Goal: Find specific page/section: Find specific page/section

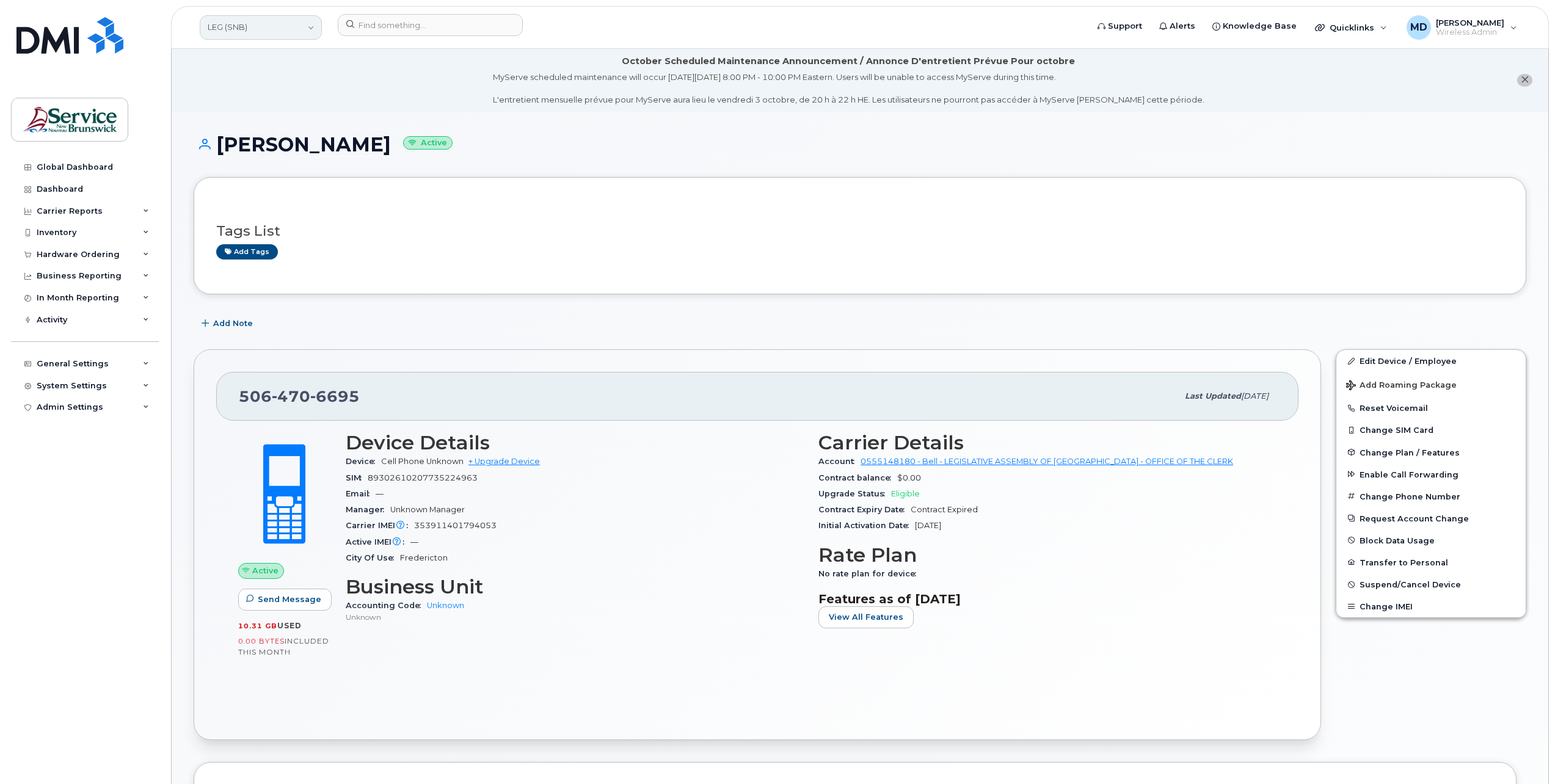
click at [243, 27] on link "LEG (SNB)" at bounding box center [260, 27] width 122 height 24
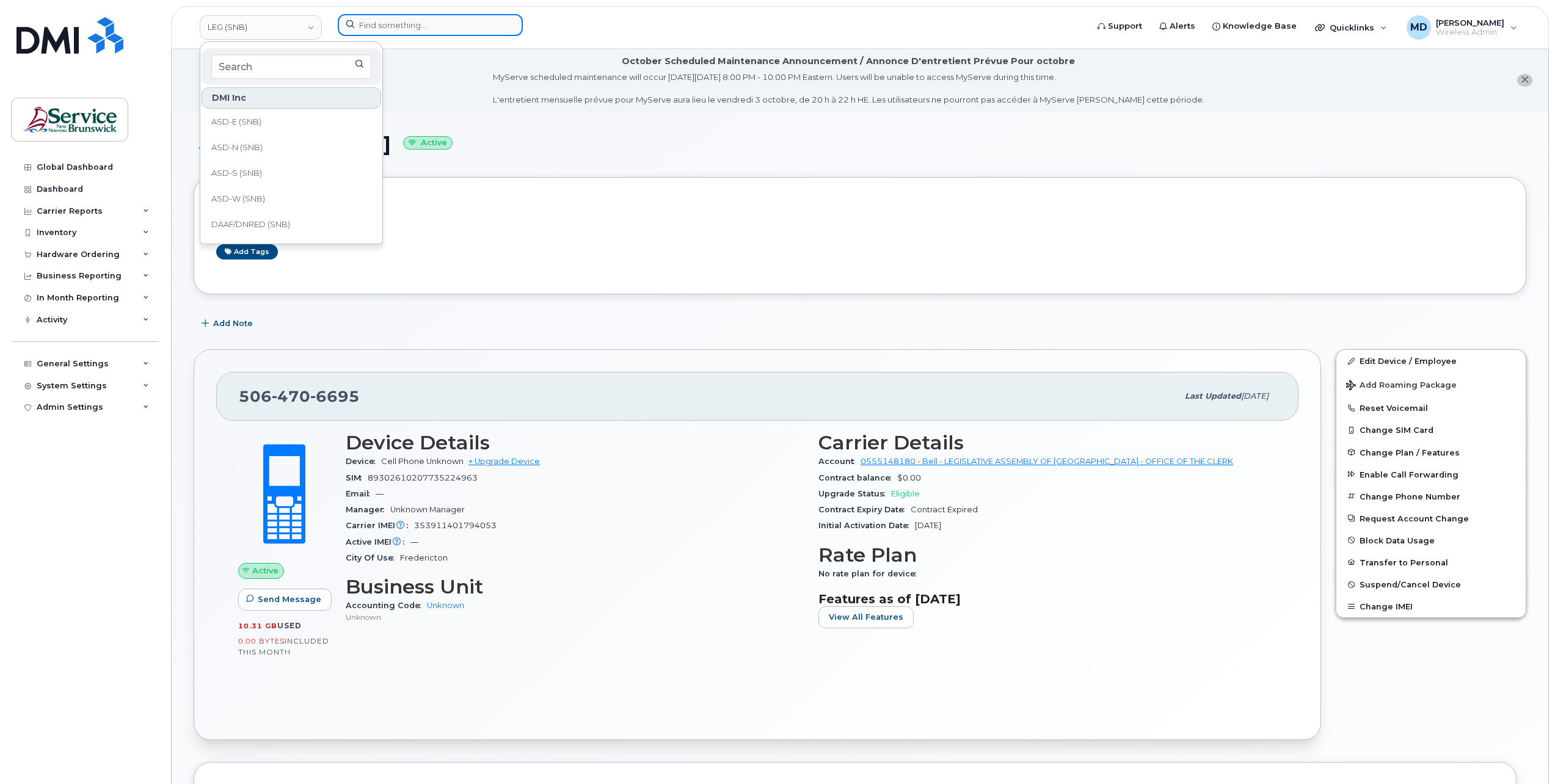
click at [444, 20] on input at bounding box center [430, 25] width 185 height 22
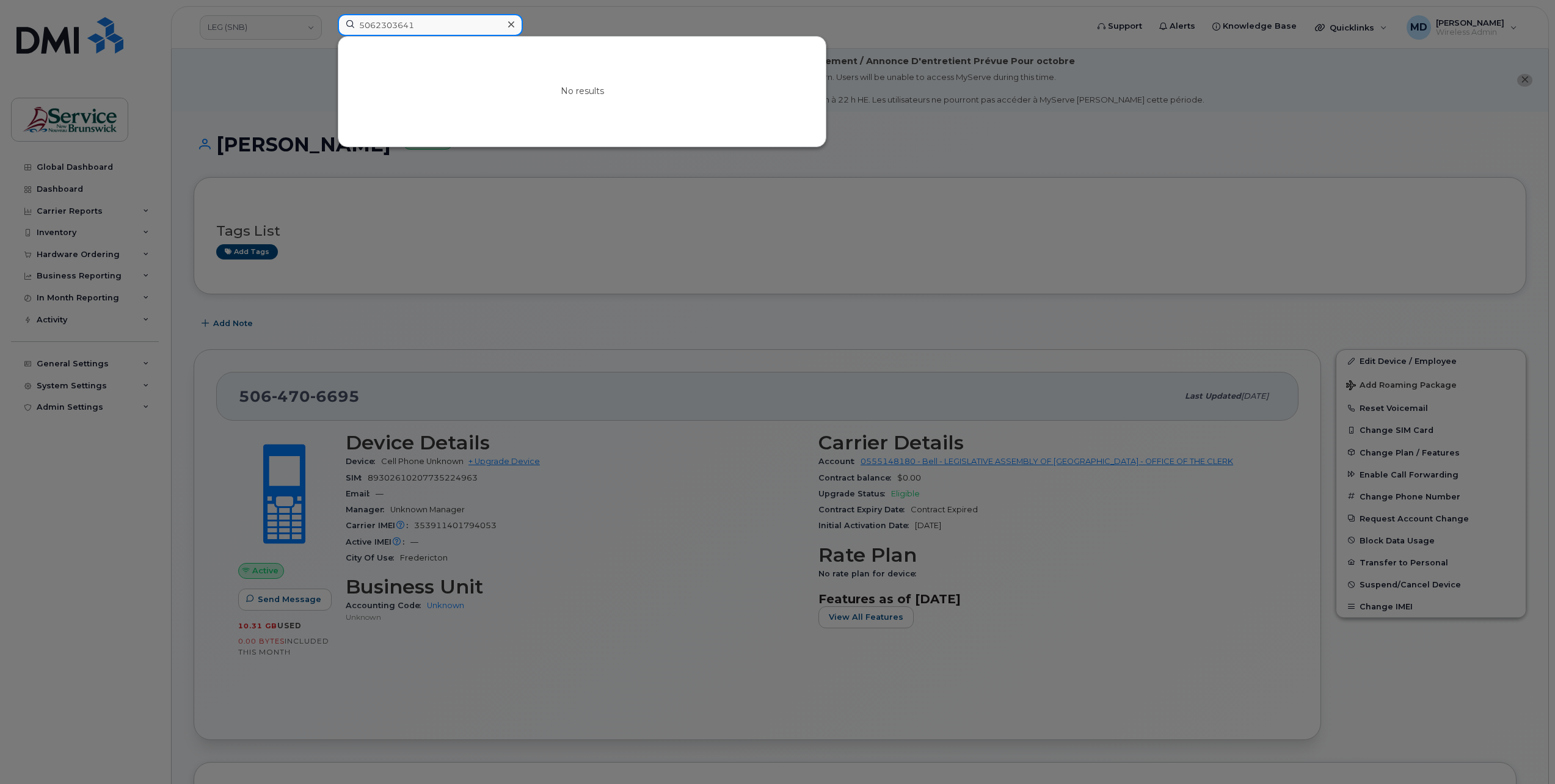
drag, startPoint x: 427, startPoint y: 24, endPoint x: 248, endPoint y: 29, distance: 179.1
click at [328, 29] on div "5062303641 No results" at bounding box center [709, 28] width 761 height 27
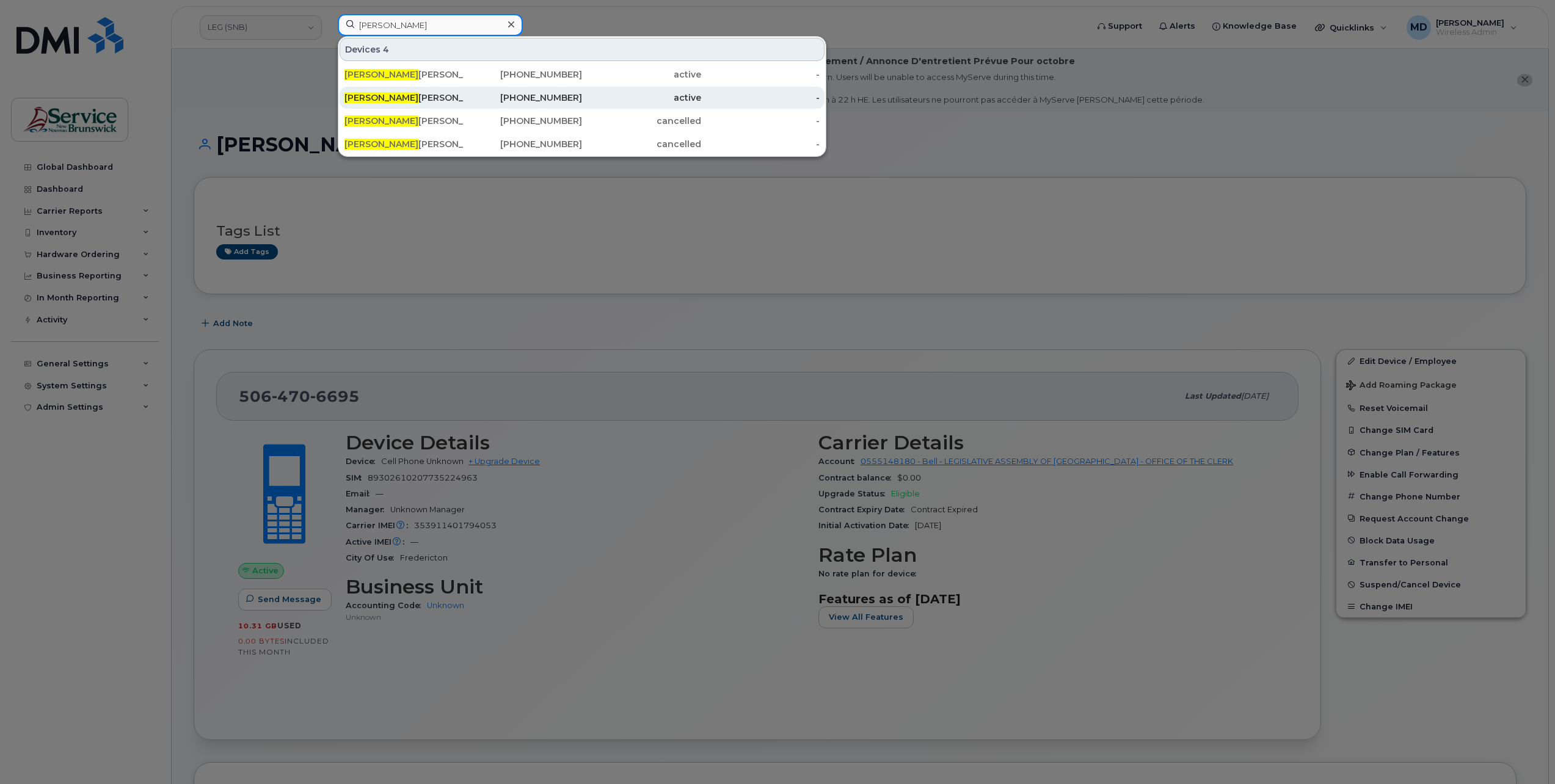
type input "[PERSON_NAME]"
click at [388, 97] on div "[PERSON_NAME]" at bounding box center [403, 98] width 119 height 12
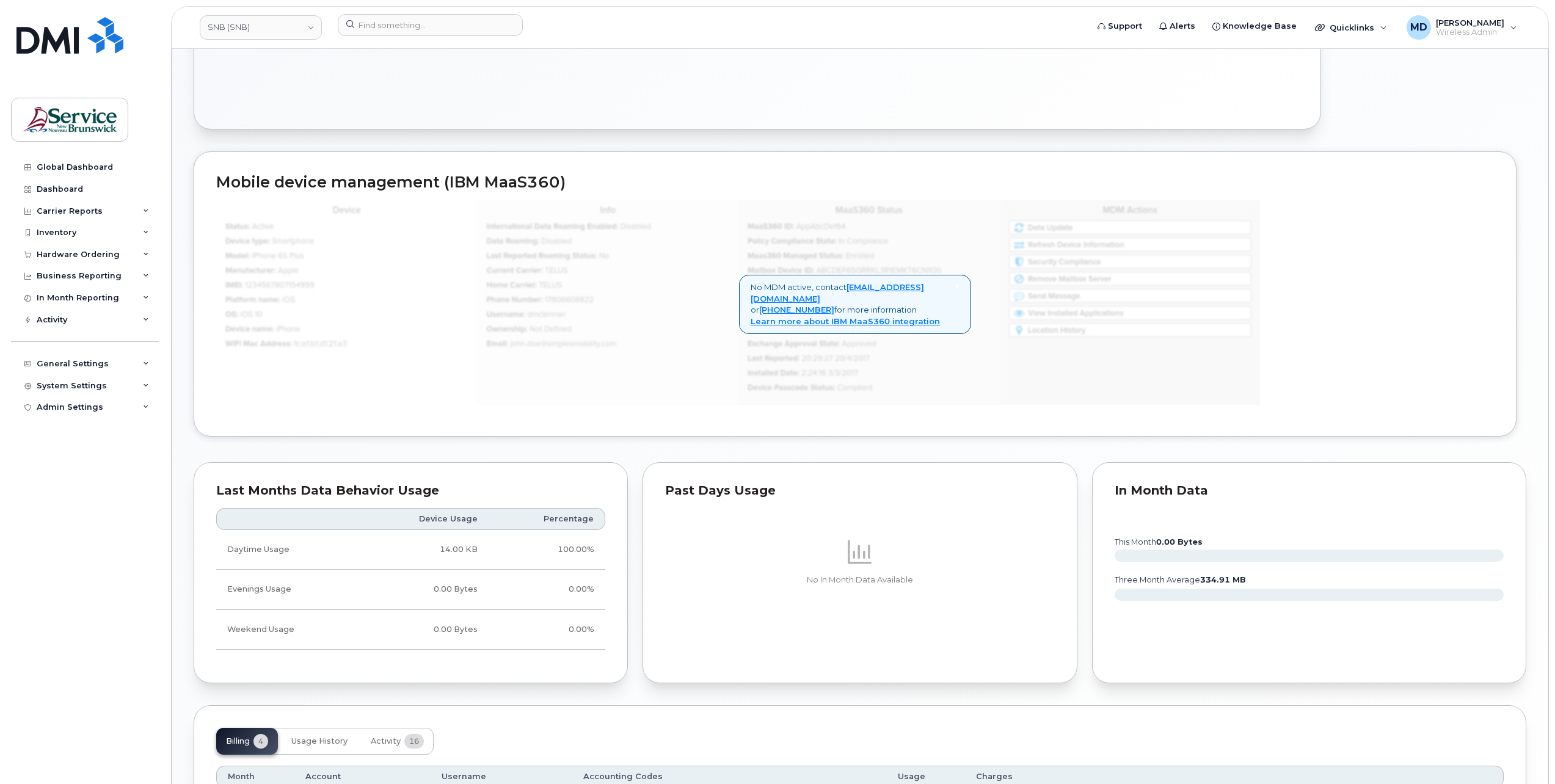
scroll to position [841, 0]
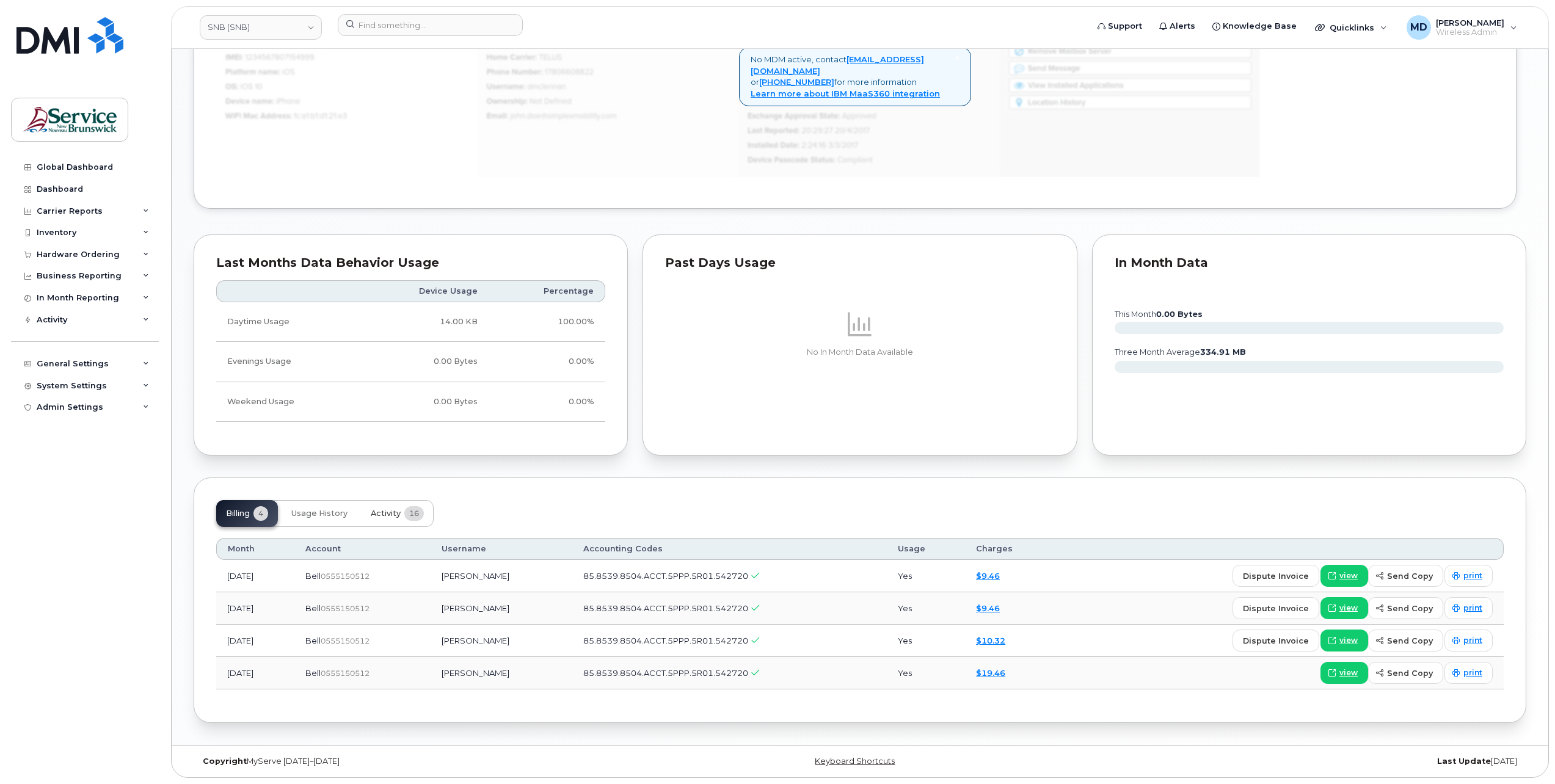
click at [398, 522] on button "Activity 16" at bounding box center [397, 513] width 73 height 27
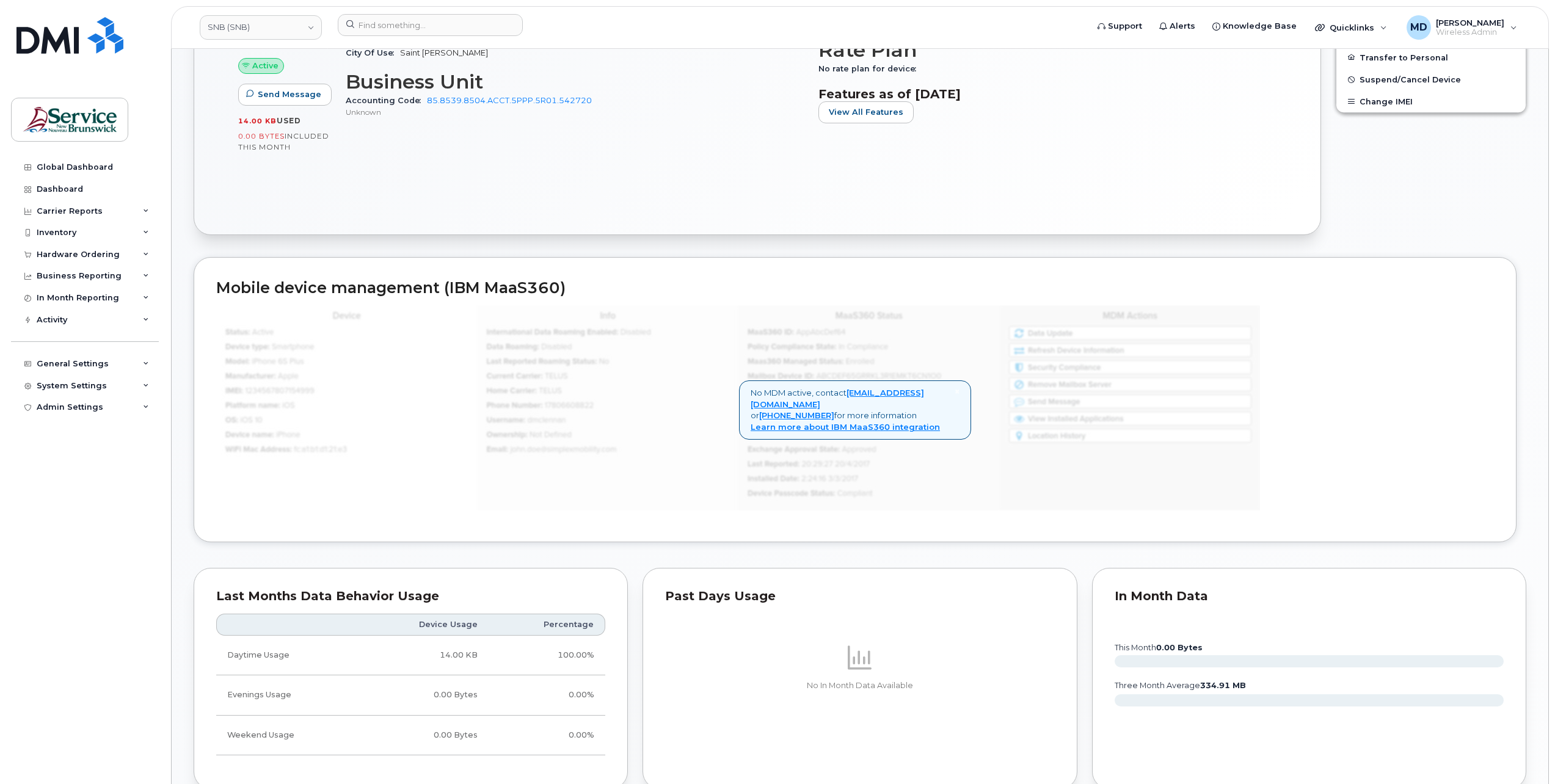
scroll to position [0, 0]
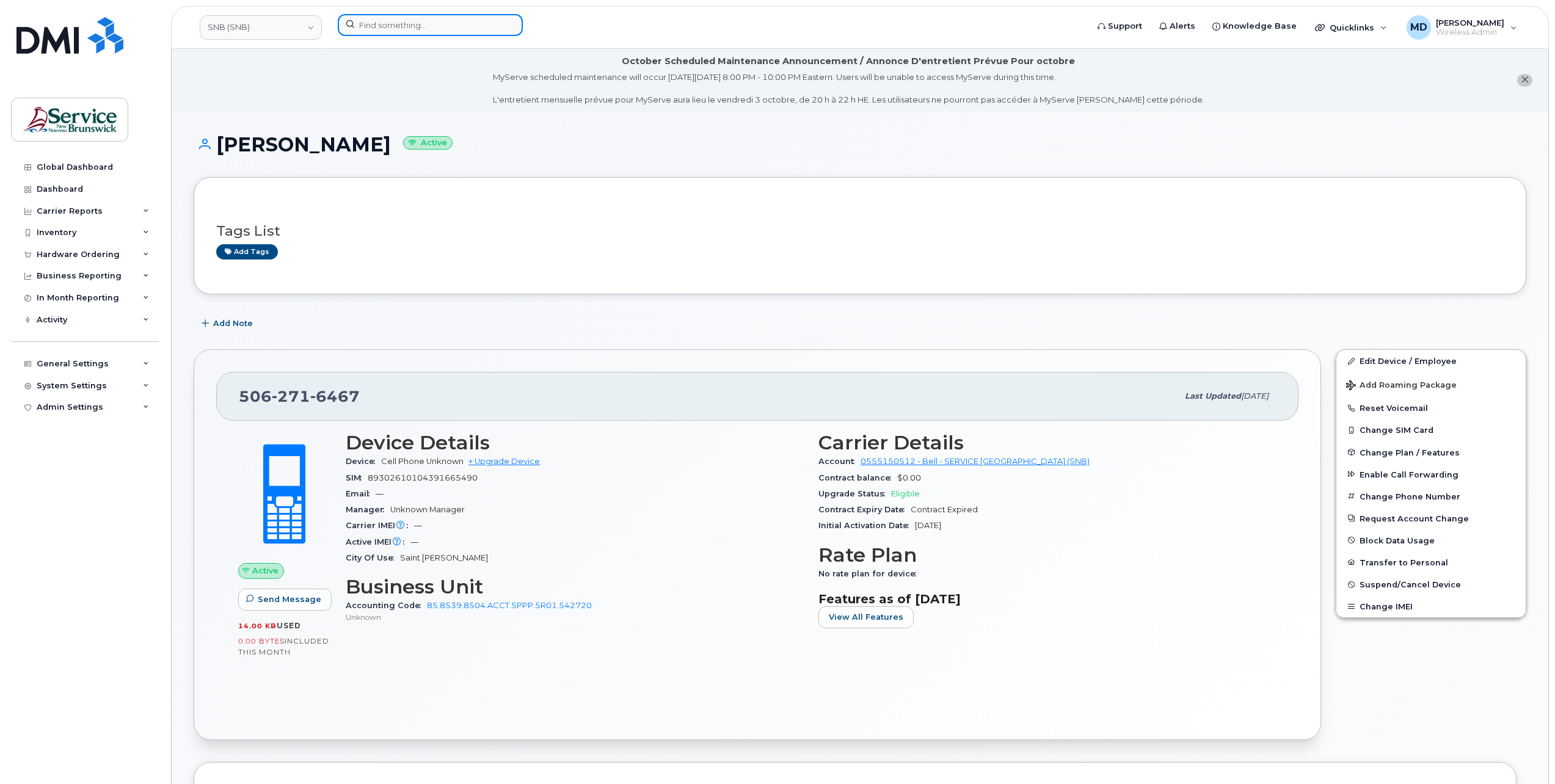
click at [390, 28] on input at bounding box center [430, 25] width 185 height 22
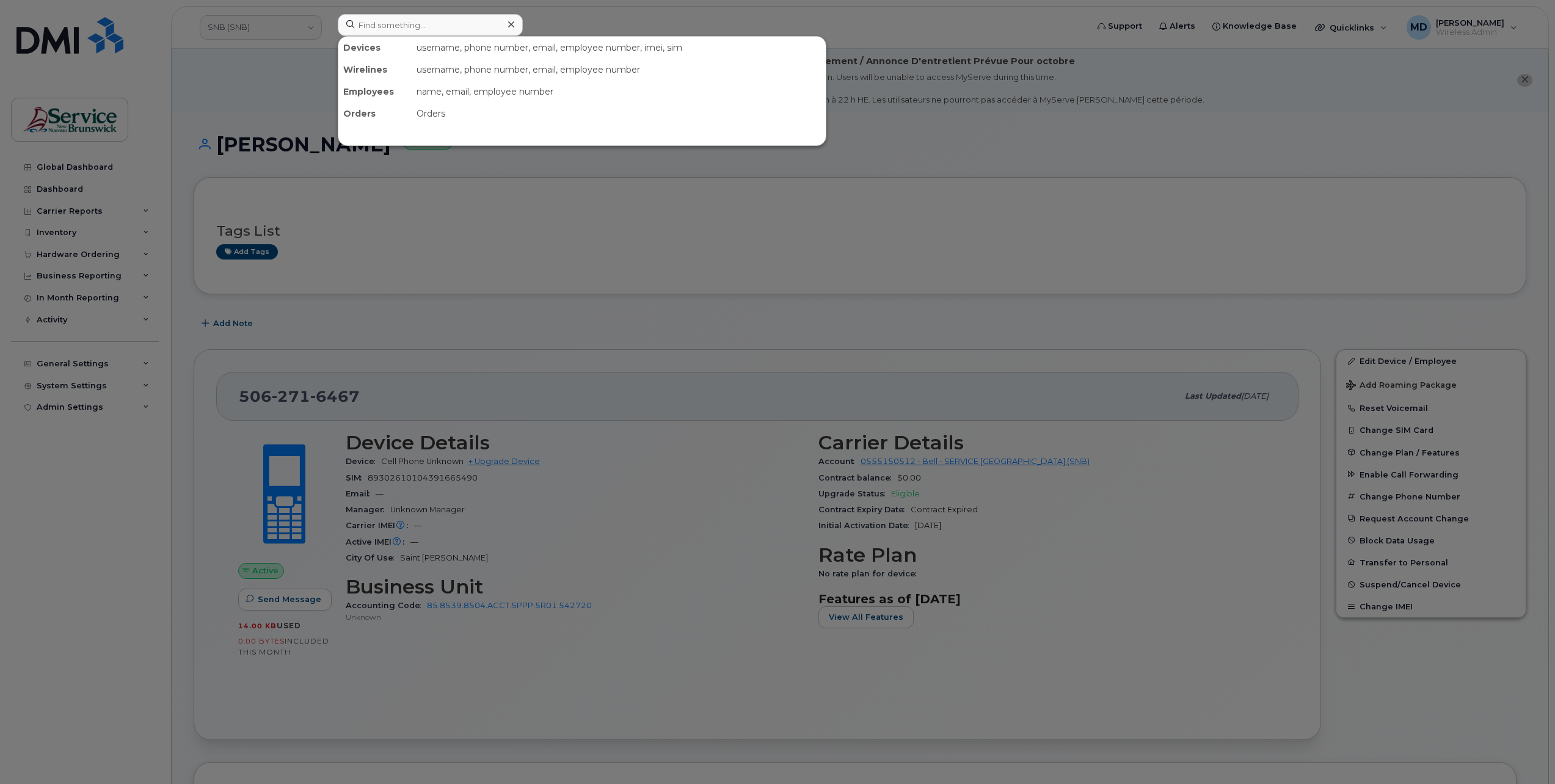
click at [404, 321] on div at bounding box center [778, 392] width 1555 height 784
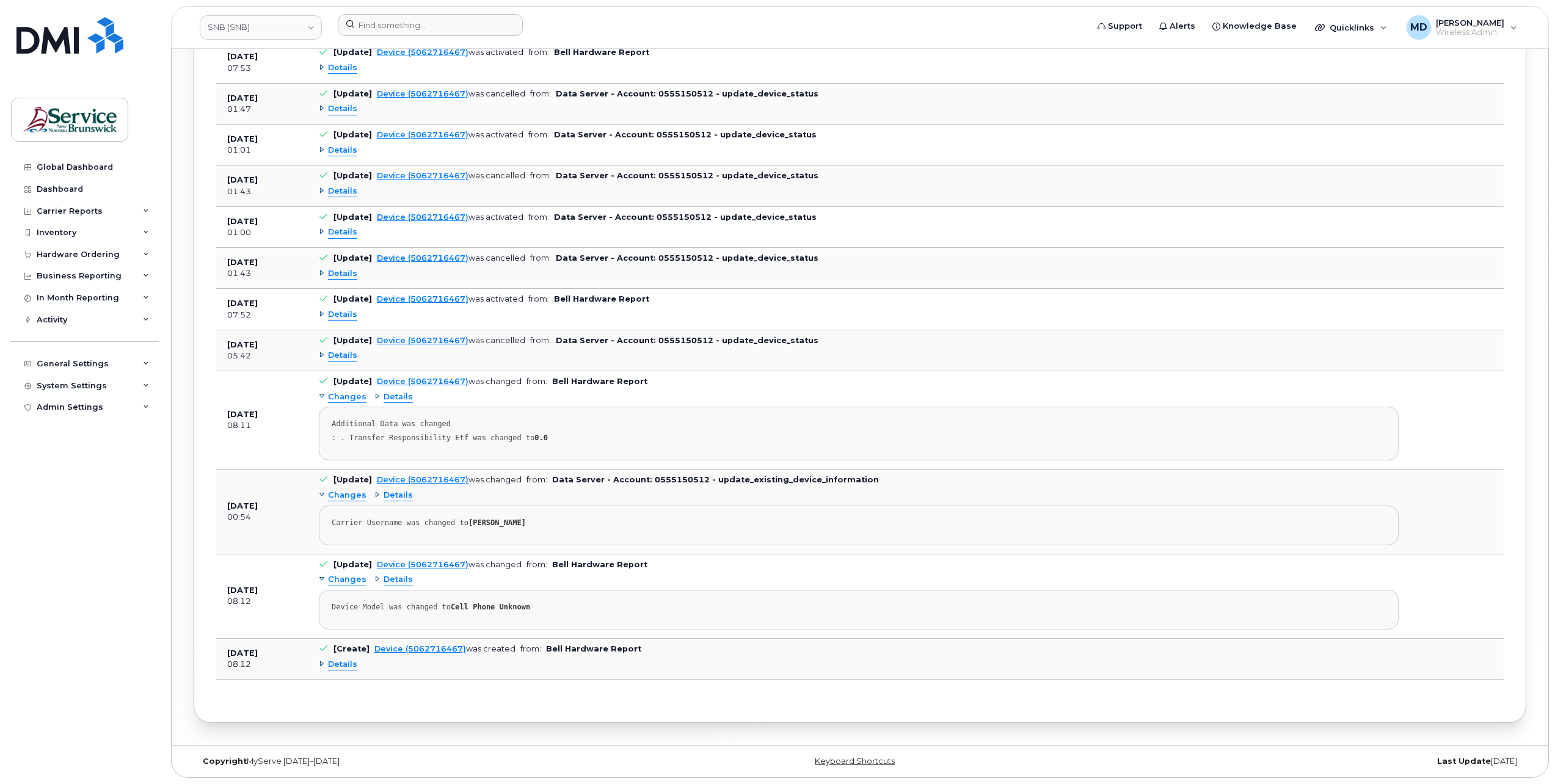
scroll to position [98, 0]
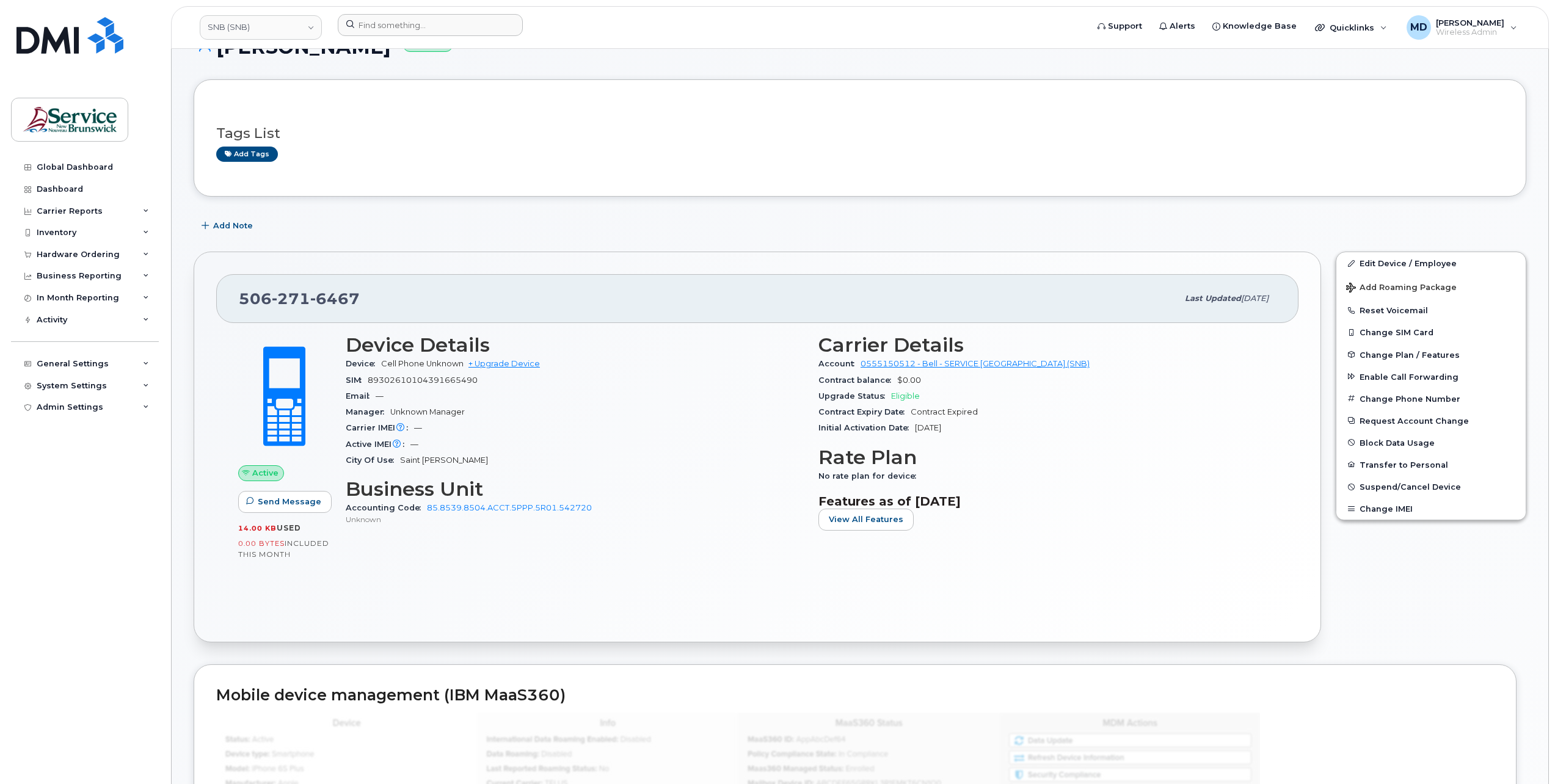
click at [612, 231] on div "Add Note" at bounding box center [860, 225] width 1333 height 22
